Goal: Navigation & Orientation: Find specific page/section

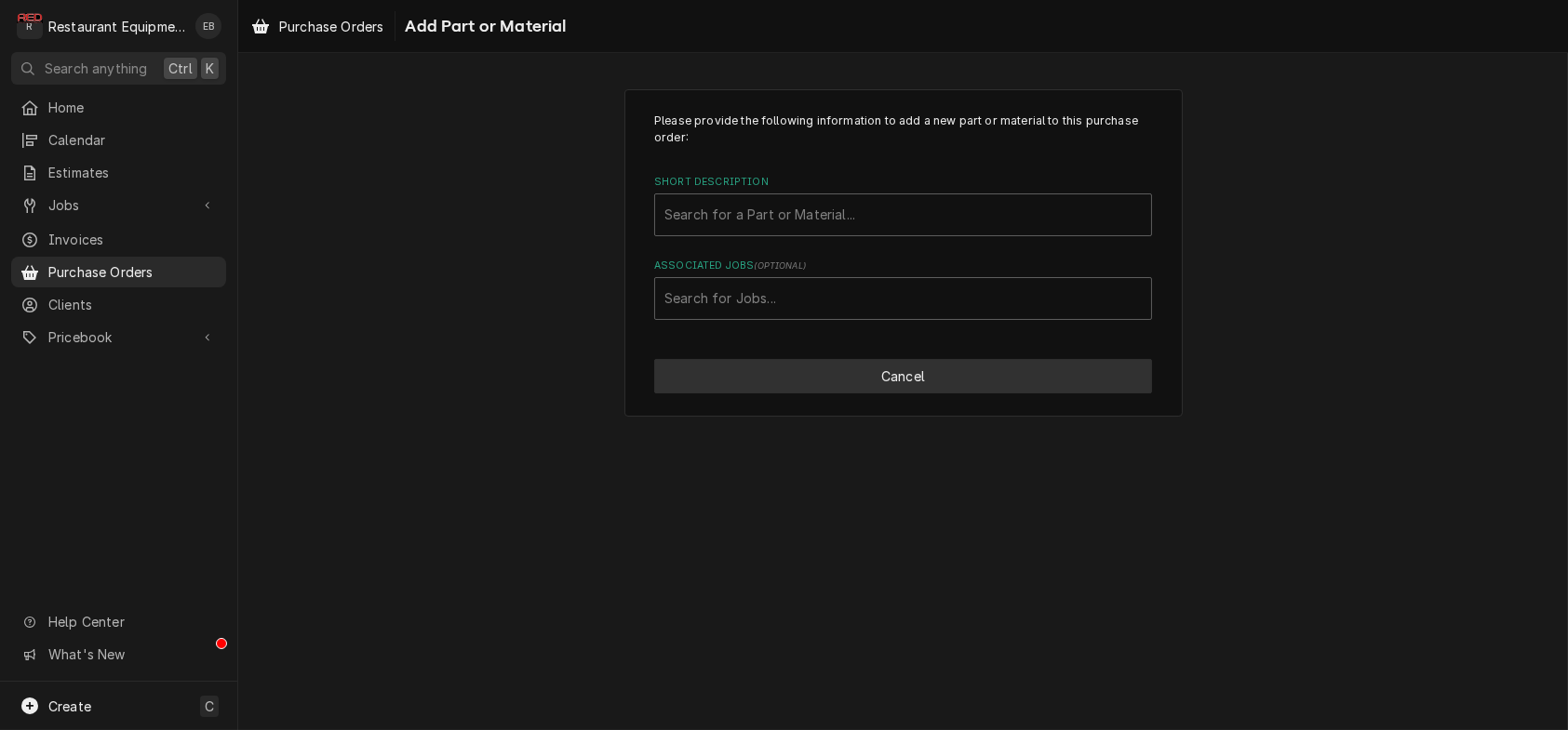
click at [980, 394] on button "Cancel" at bounding box center [902, 376] width 498 height 35
type textarea "x"
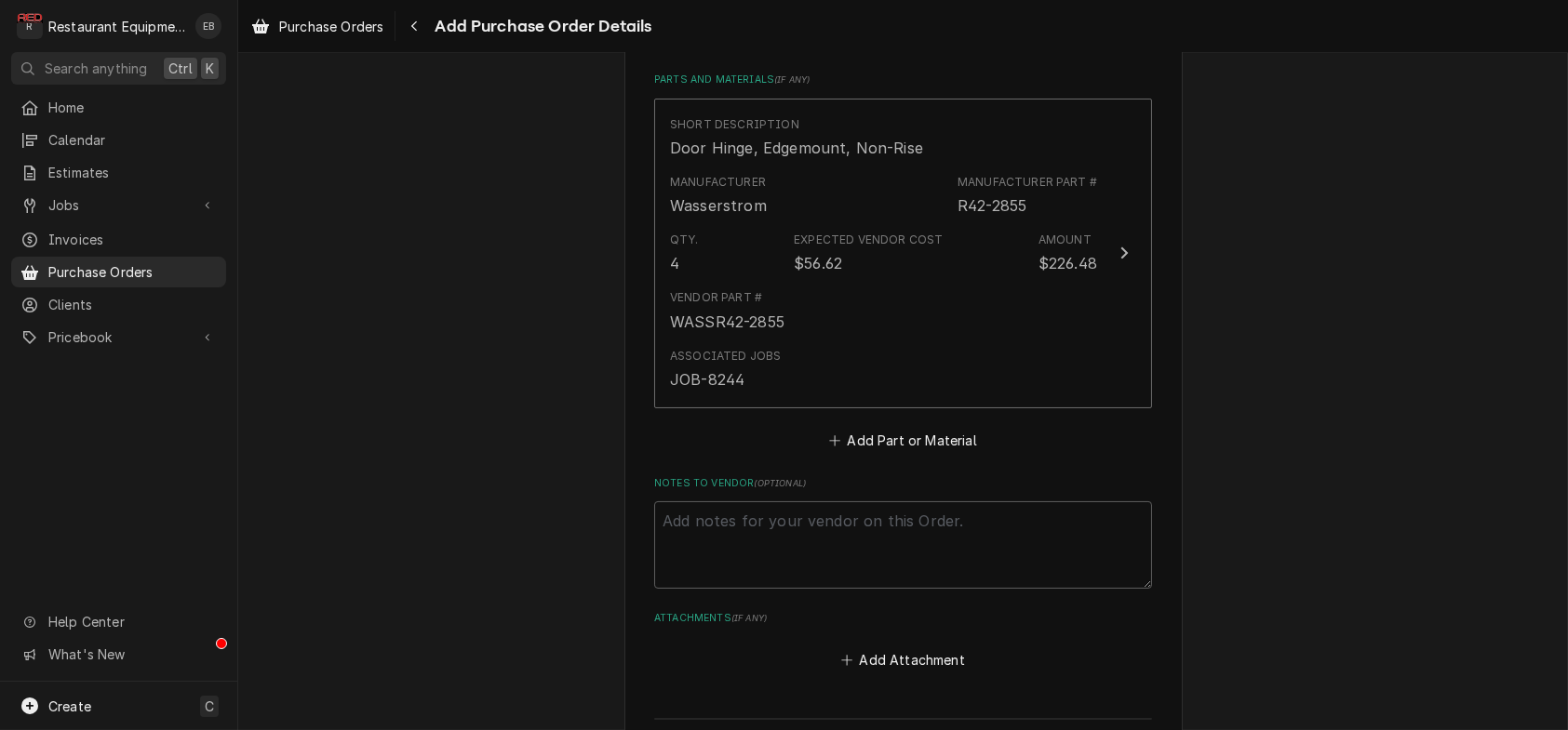
scroll to position [781, 0]
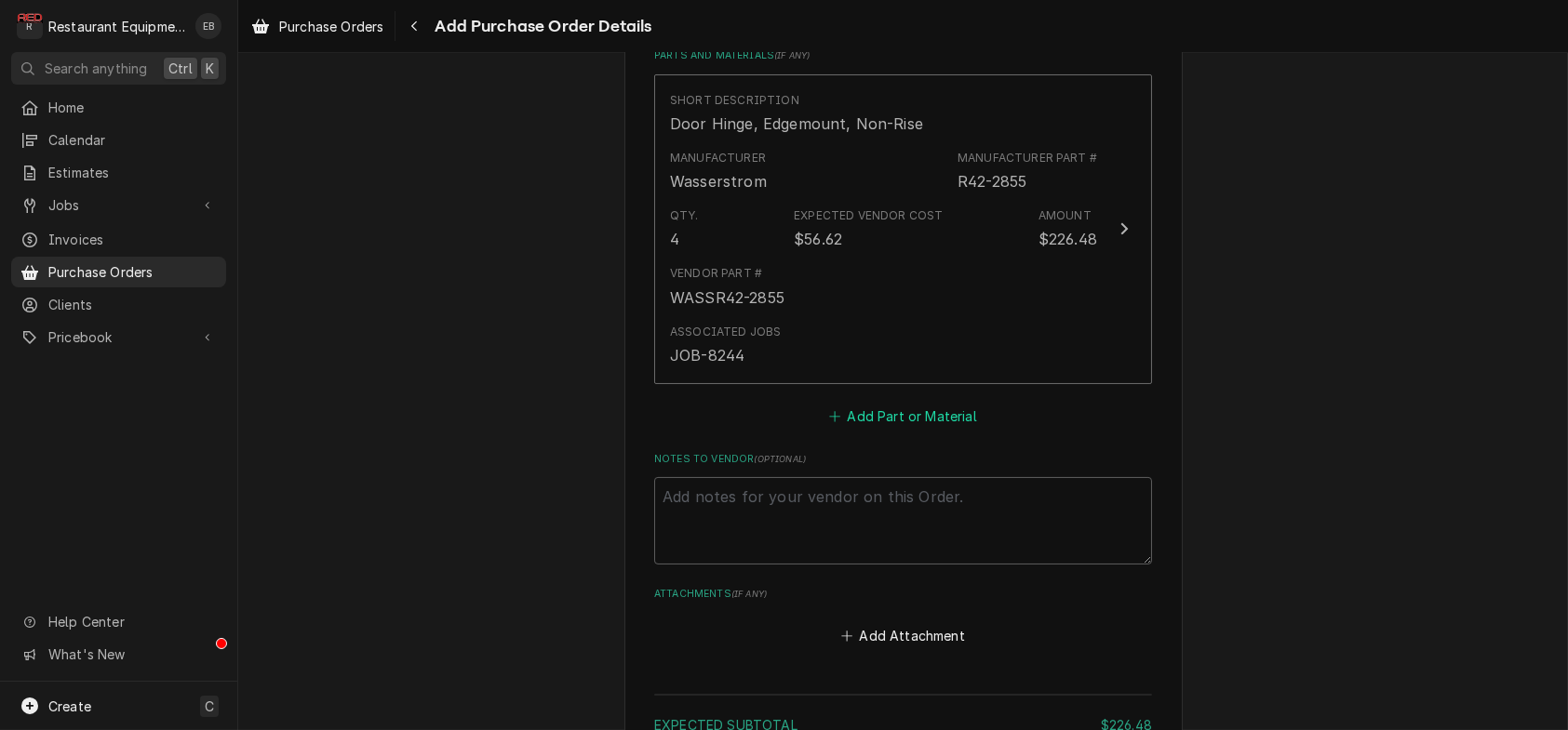
click at [922, 429] on button "Add Part or Material" at bounding box center [902, 415] width 153 height 26
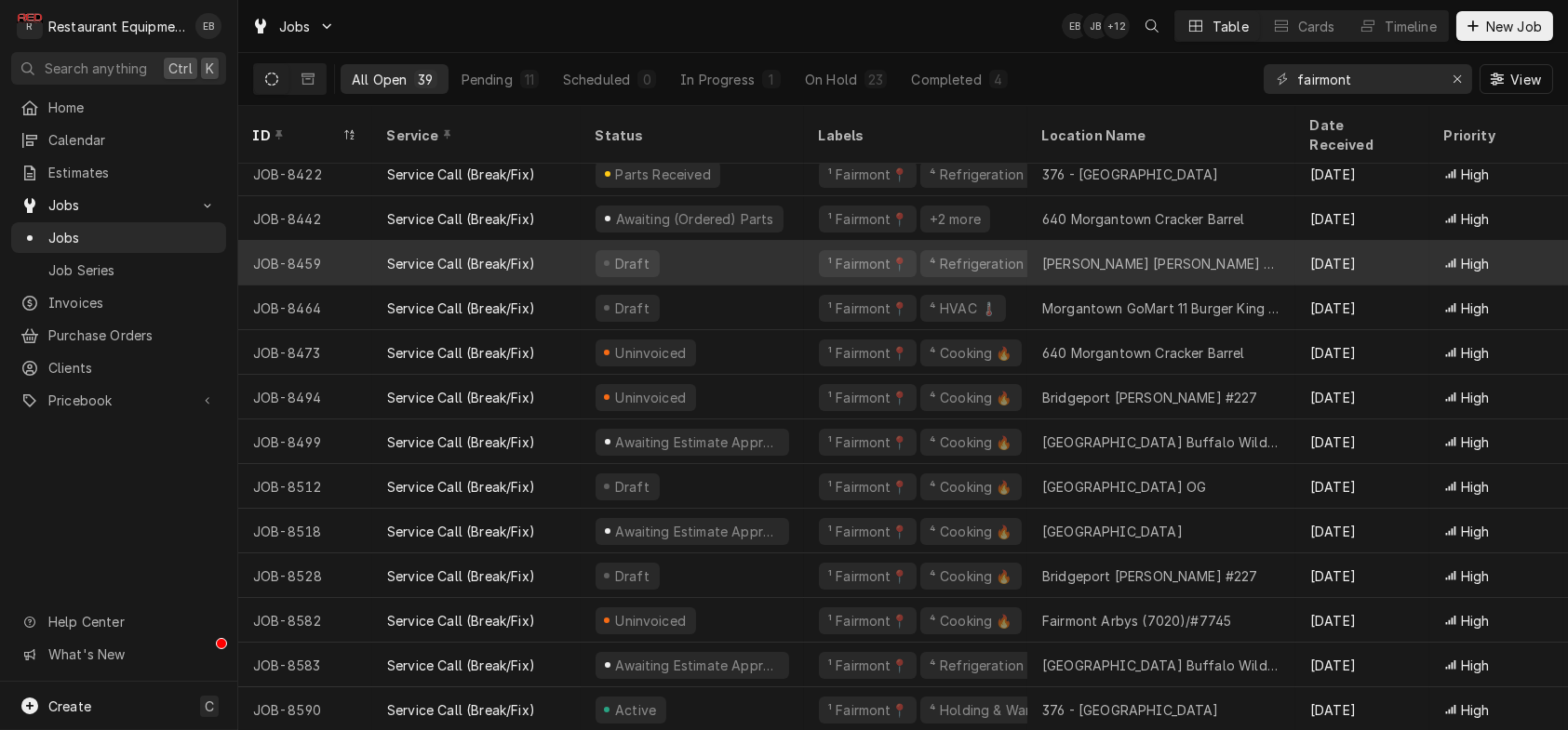
scroll to position [1175, 0]
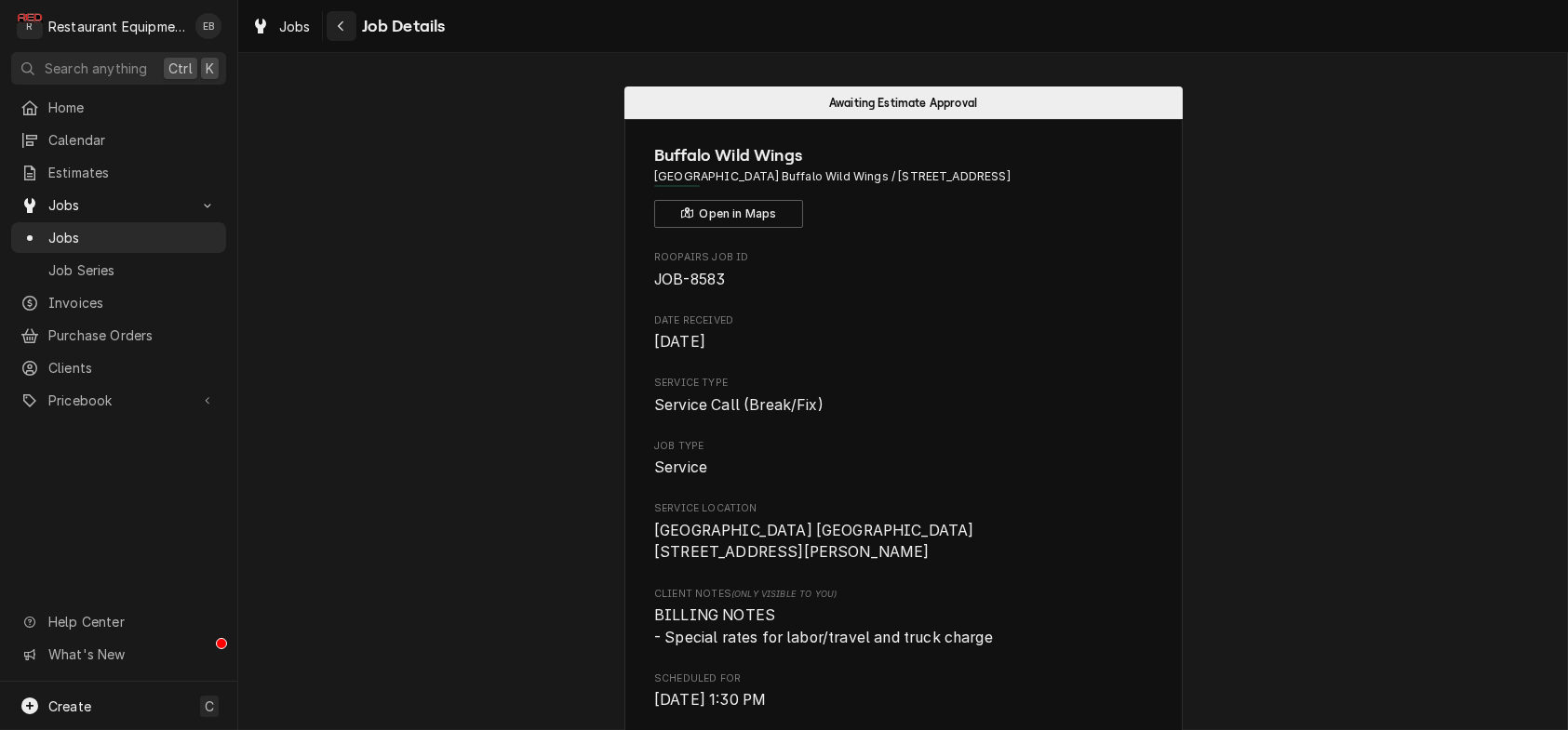
click at [345, 33] on icon "Navigate back" at bounding box center [340, 26] width 8 height 13
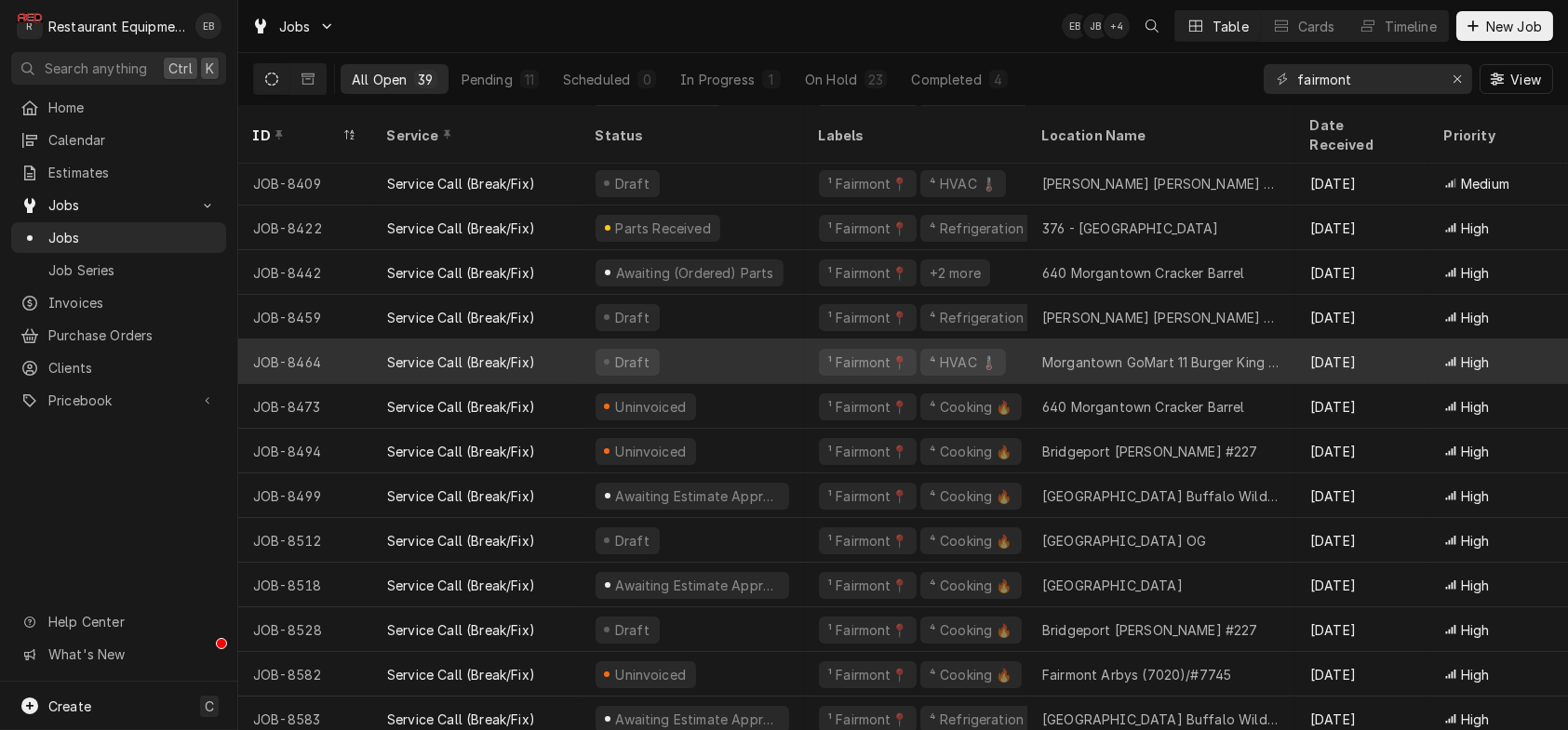
scroll to position [989, 0]
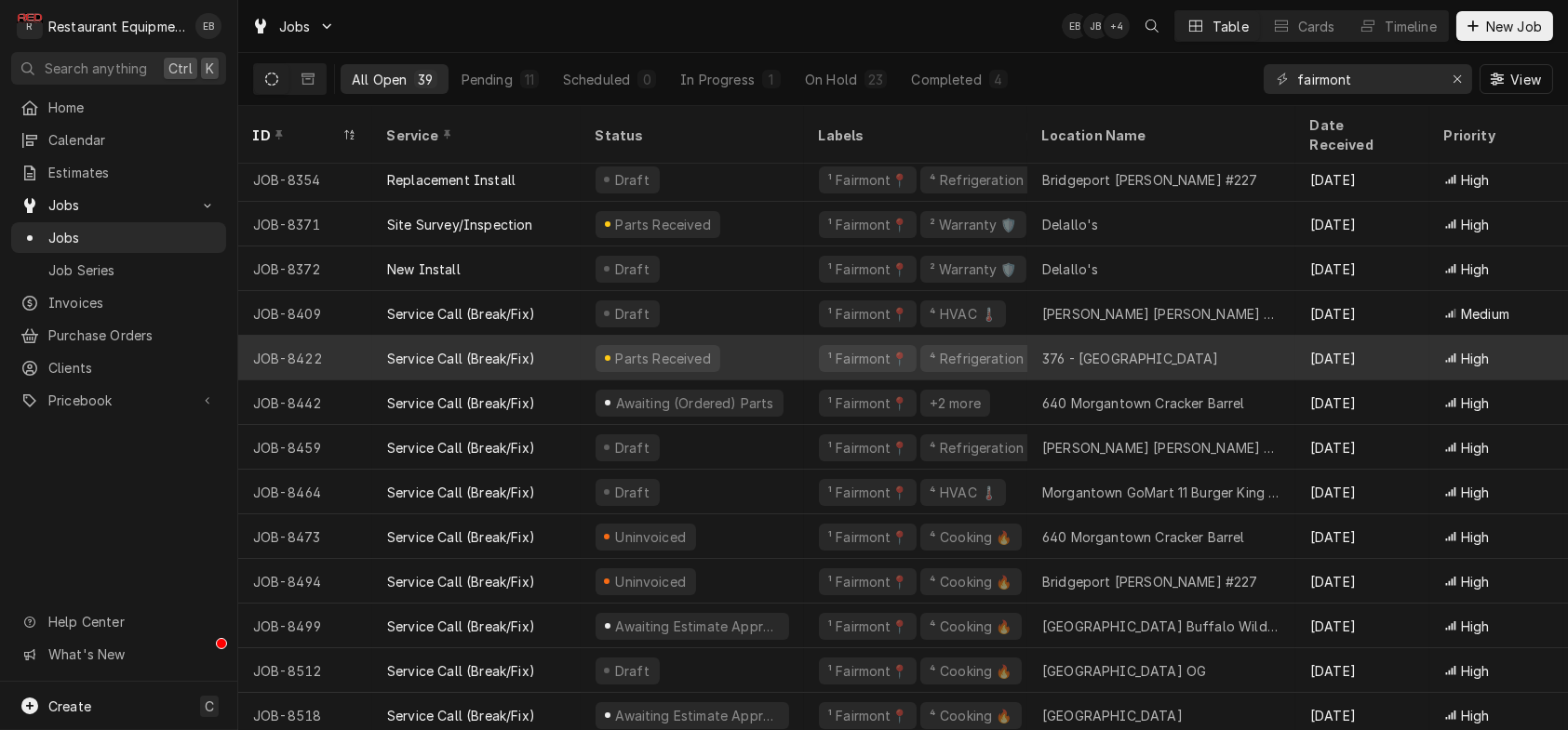
click at [784, 349] on div "Parts Received" at bounding box center [692, 358] width 224 height 45
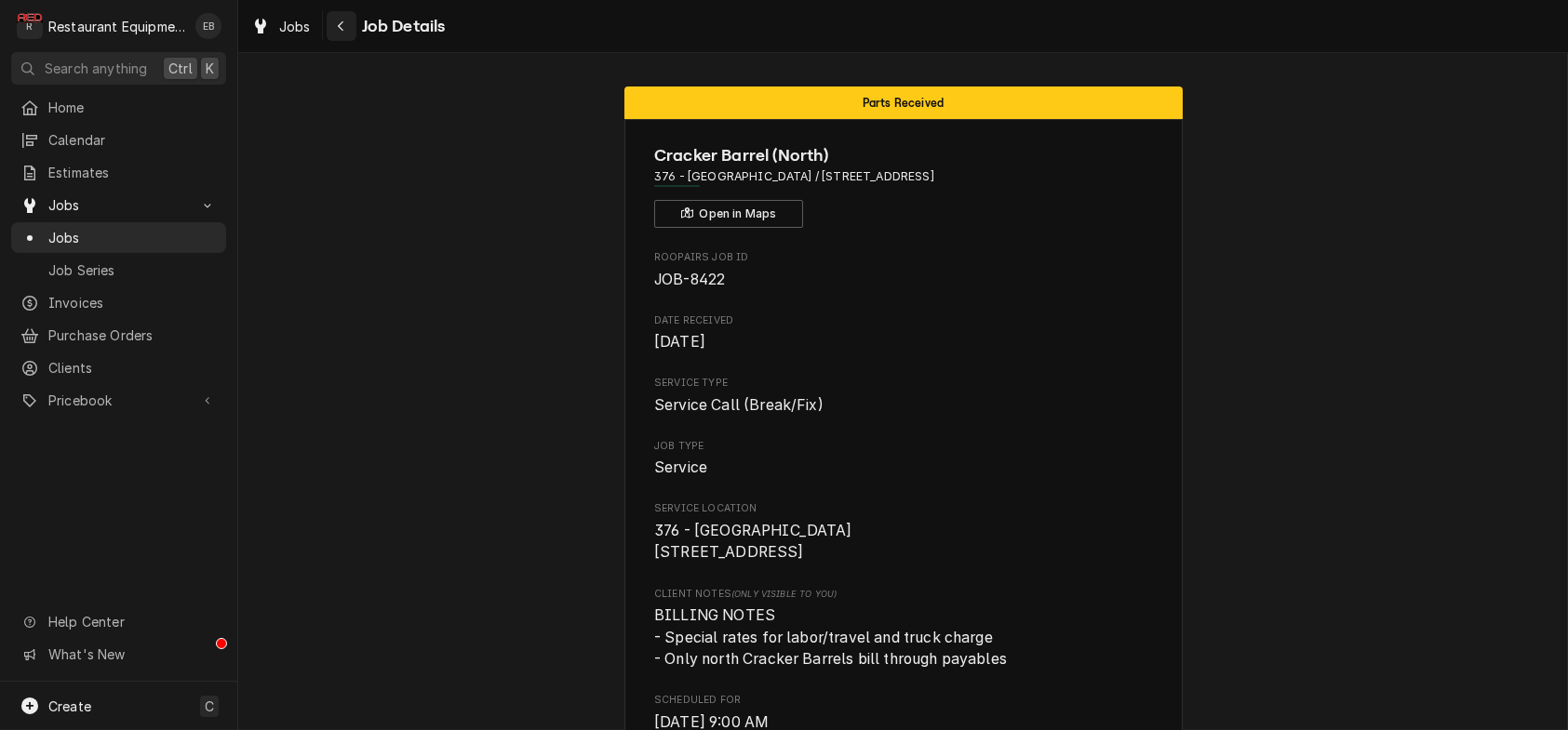
click at [343, 27] on icon "Navigate back" at bounding box center [340, 27] width 6 height 10
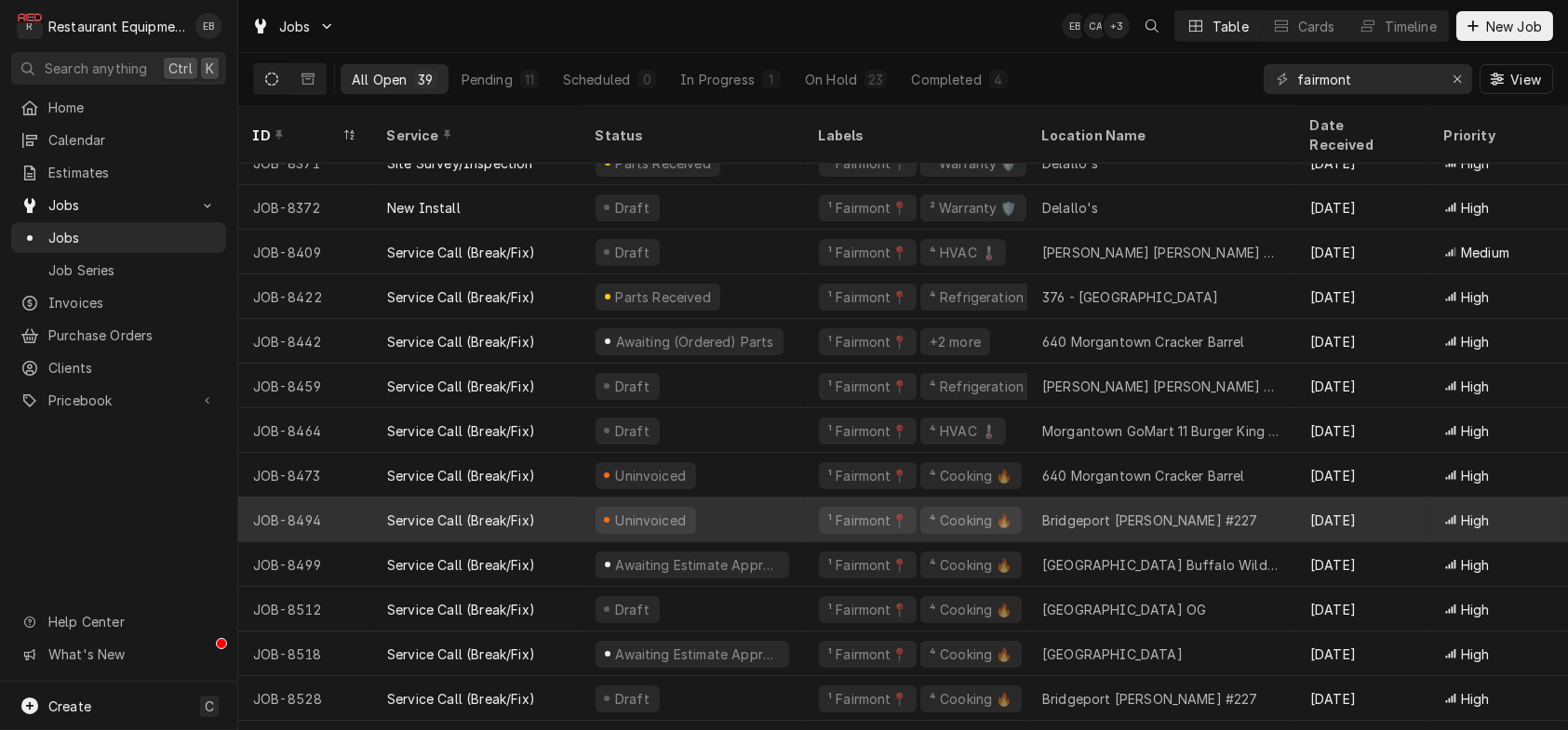
scroll to position [989, 0]
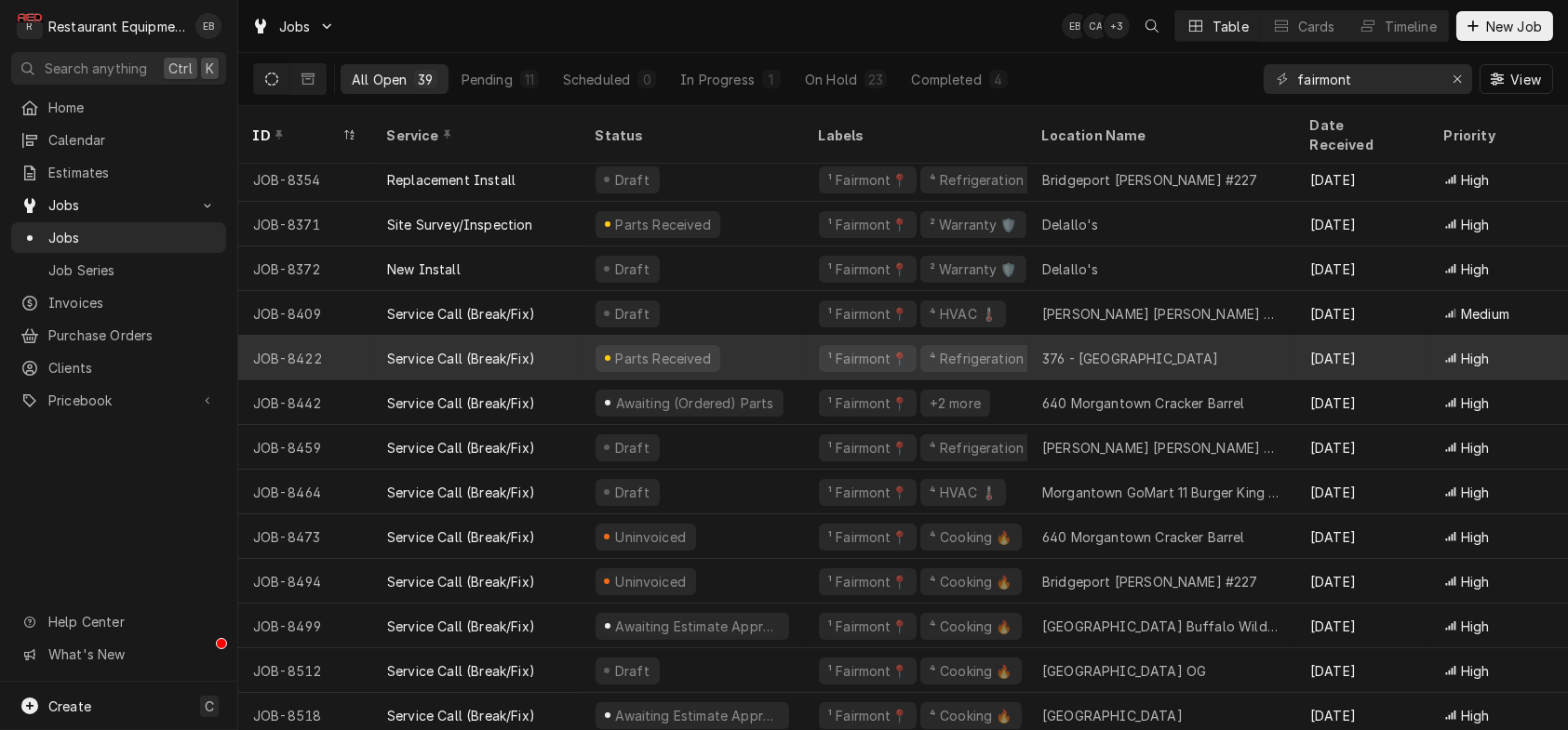
click at [787, 352] on div "Parts Received" at bounding box center [692, 358] width 224 height 45
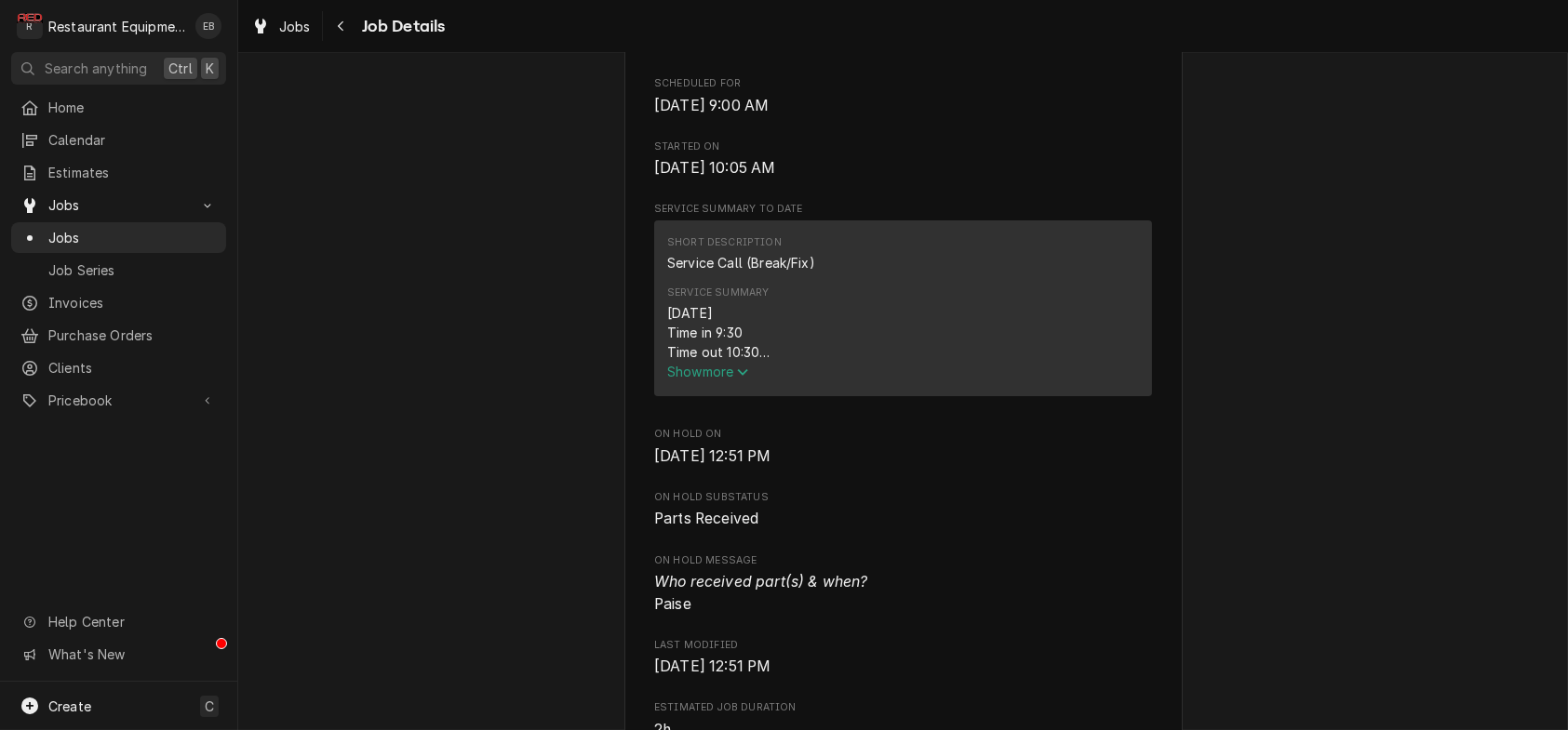
scroll to position [619, 0]
click at [722, 377] on span "Show more" at bounding box center [707, 369] width 82 height 16
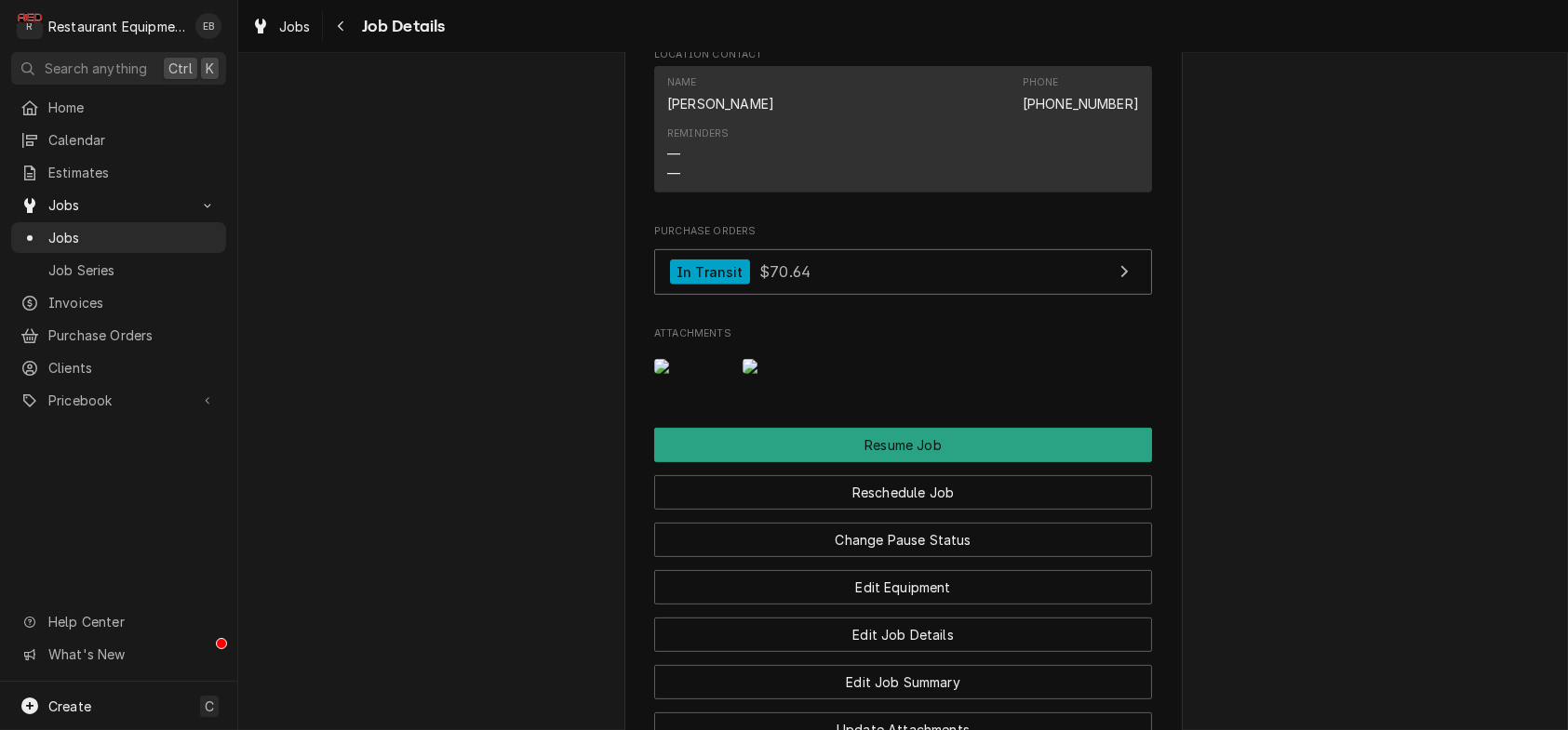
scroll to position [2233, 0]
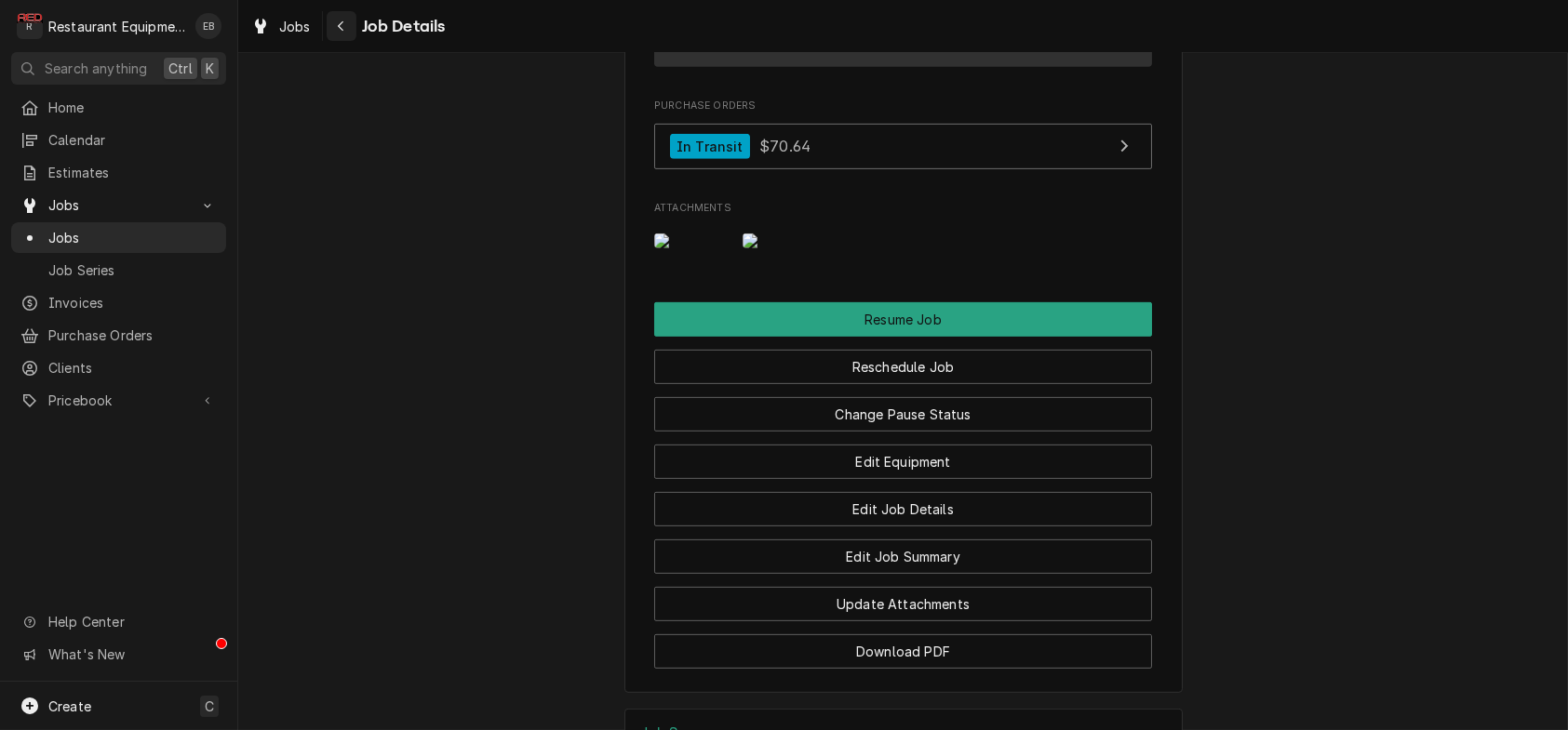
click at [351, 25] on div "Navigate back" at bounding box center [341, 26] width 19 height 19
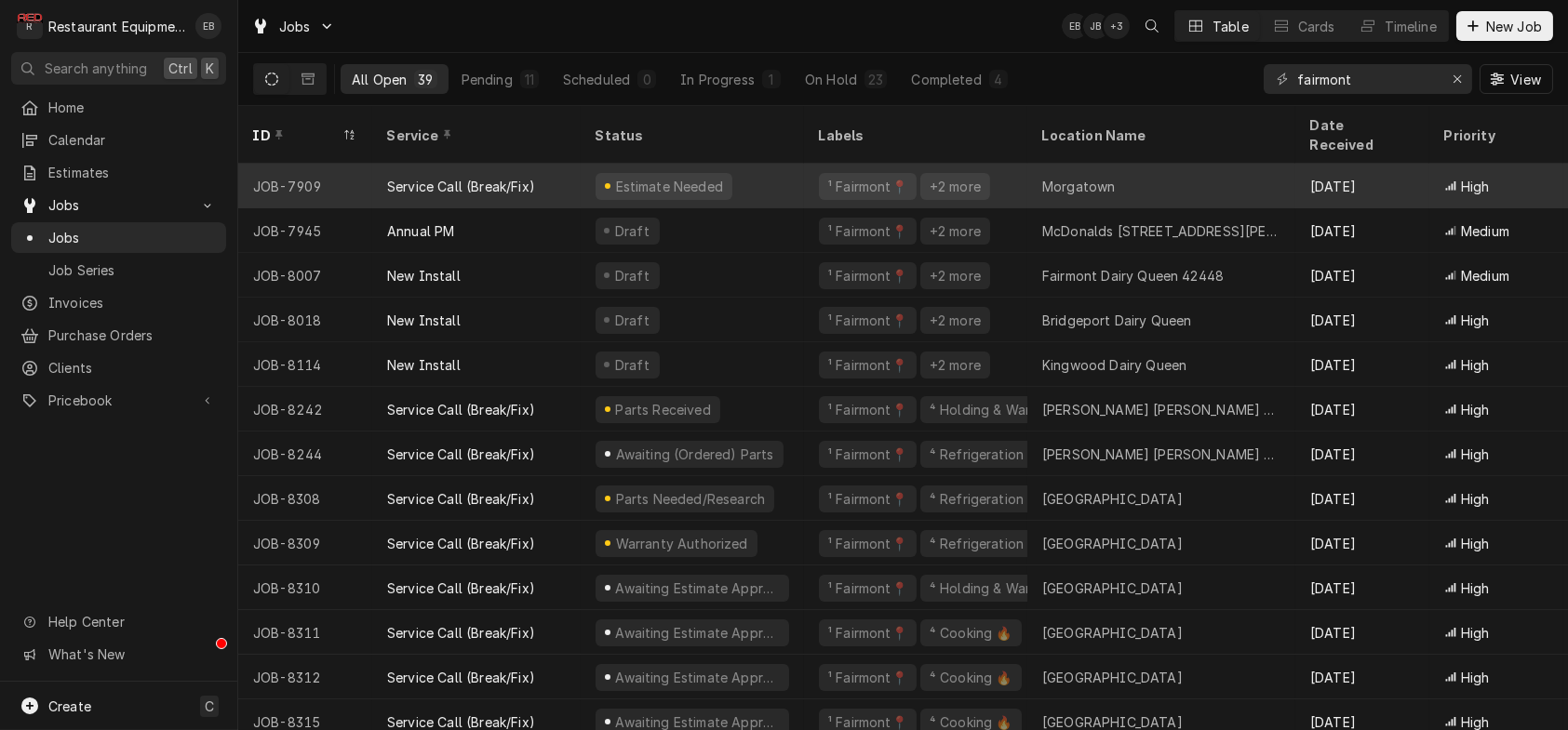
click at [797, 177] on div "Estimate Needed" at bounding box center [692, 186] width 224 height 45
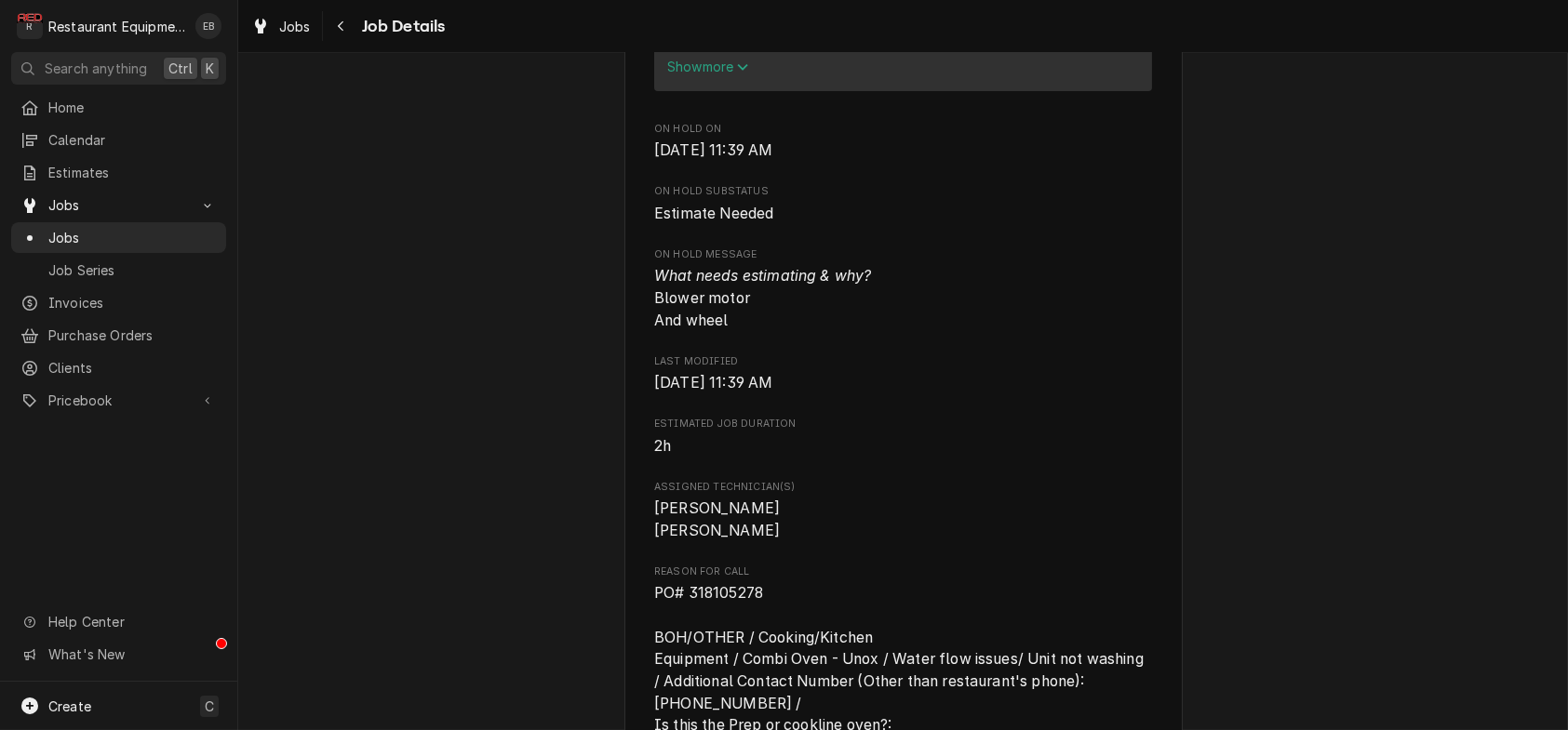
scroll to position [805, 0]
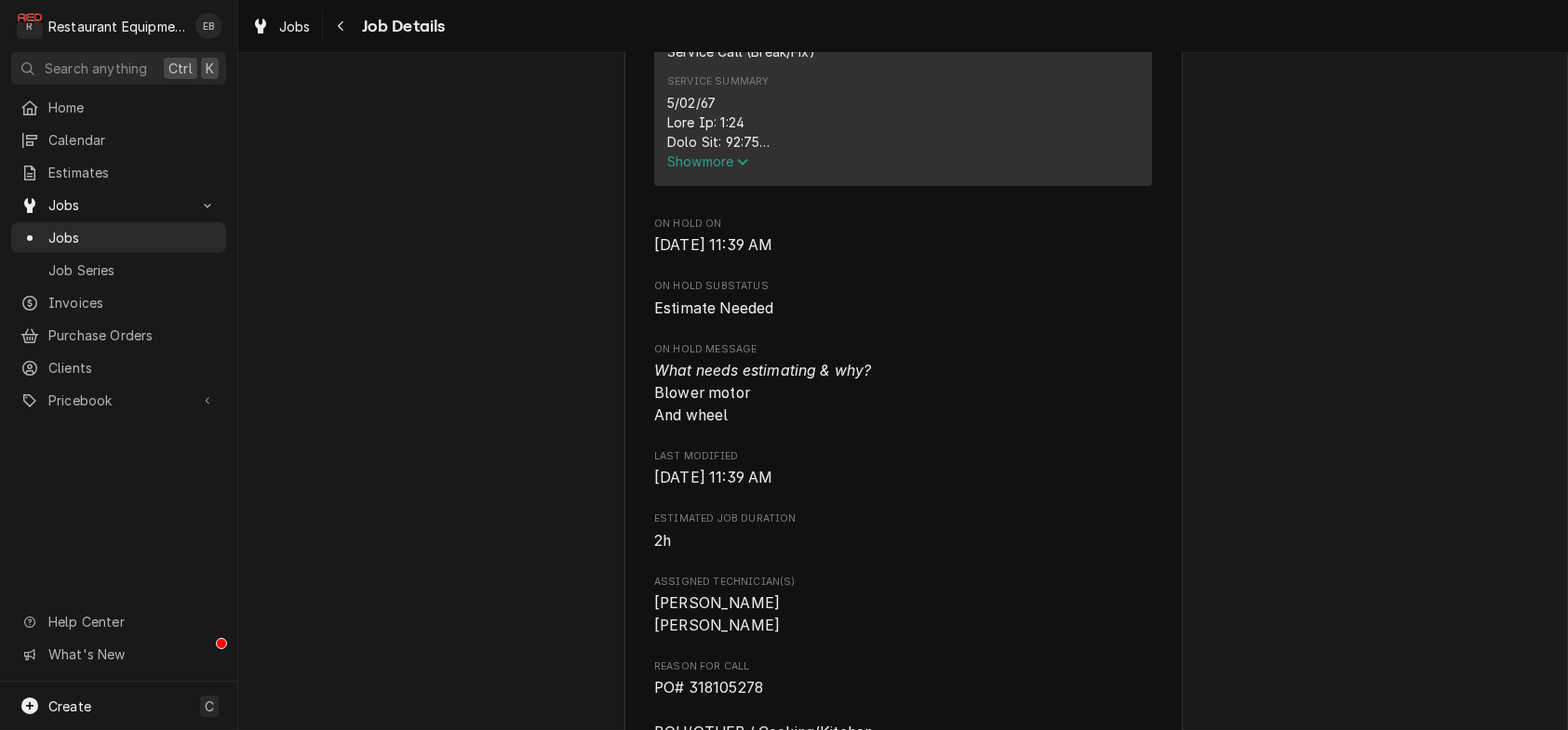
click at [711, 169] on span "Show more" at bounding box center [707, 161] width 82 height 16
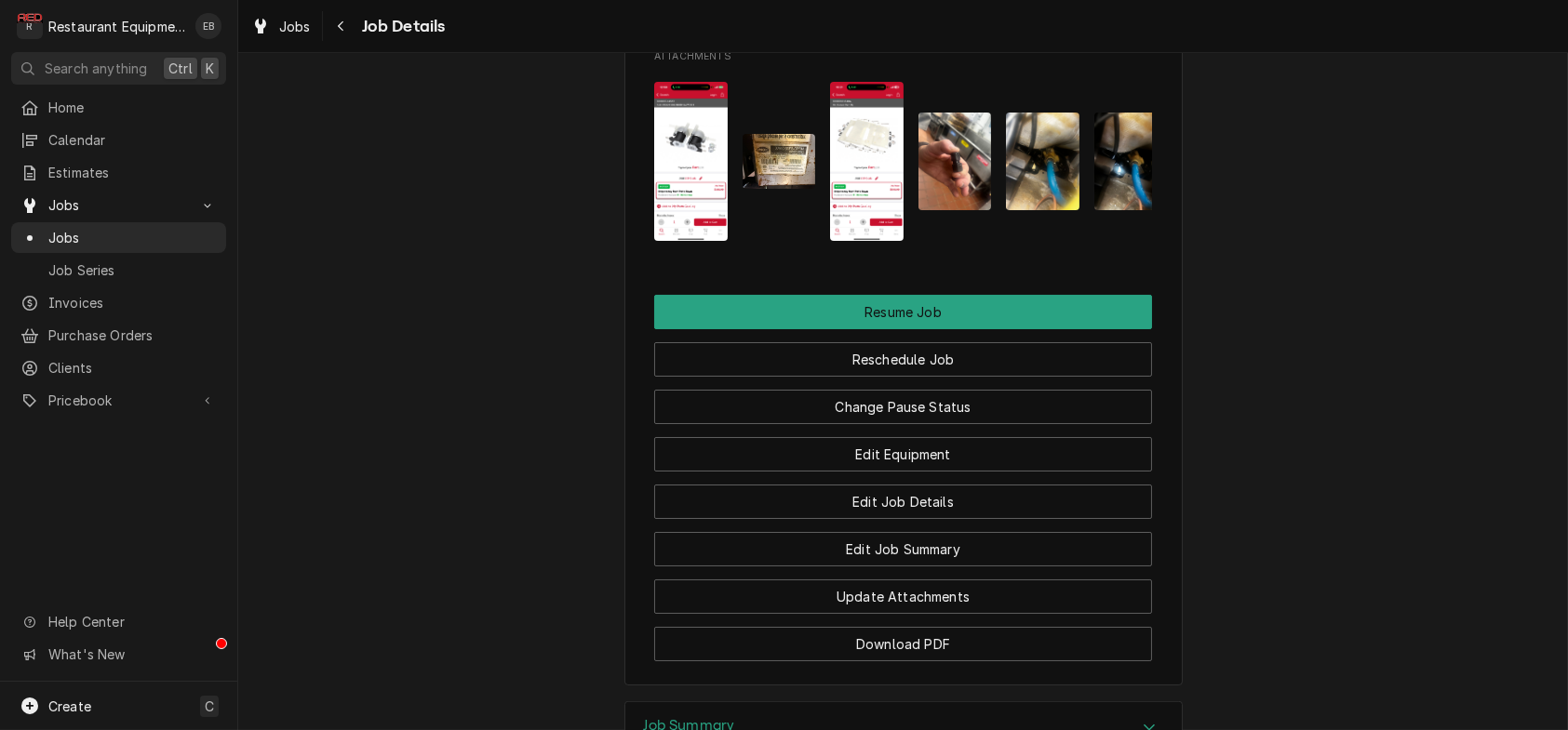
scroll to position [4838, 0]
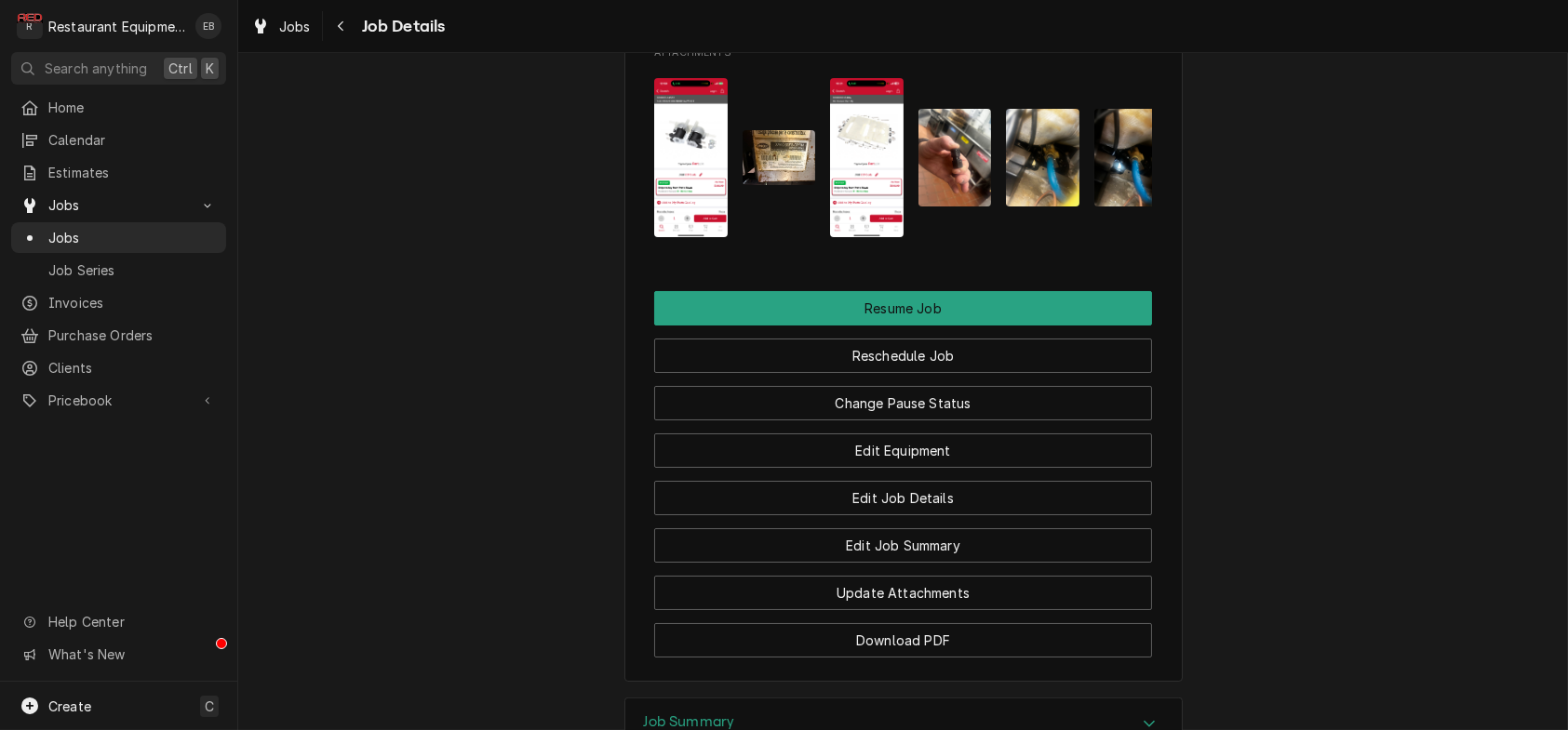
drag, startPoint x: 1301, startPoint y: 407, endPoint x: 1290, endPoint y: 394, distance: 17.0
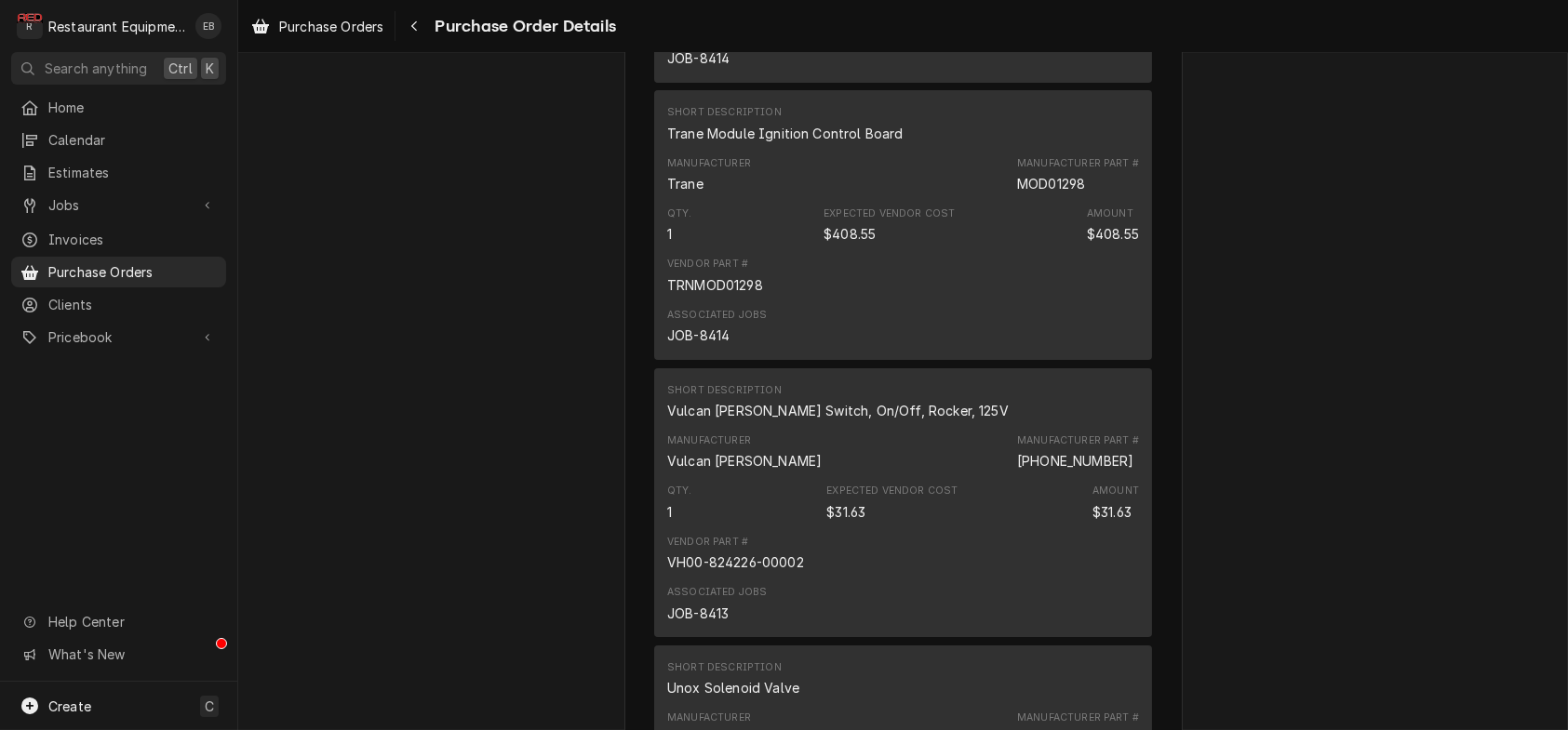
scroll to position [1426, 0]
